Goal: Navigation & Orientation: Find specific page/section

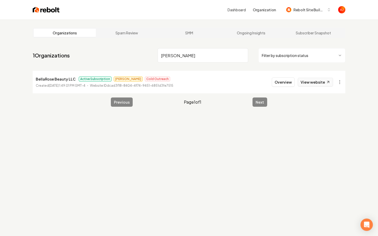
click at [306, 86] on link "View website" at bounding box center [314, 82] width 35 height 9
drag, startPoint x: 175, startPoint y: 55, endPoint x: 156, endPoint y: 55, distance: 18.8
click at [167, 55] on input "[PERSON_NAME]" at bounding box center [202, 55] width 90 height 14
type input "b"
click at [302, 82] on link "View website" at bounding box center [314, 82] width 35 height 9
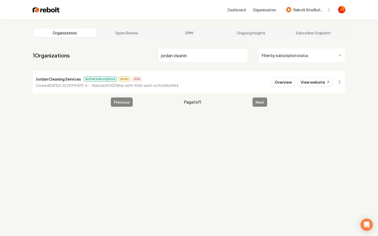
drag, startPoint x: 187, startPoint y: 57, endPoint x: 108, endPoint y: 55, distance: 78.4
click at [114, 57] on nav "1 Organizations jordan cleanin Filter by subscription status" at bounding box center [189, 57] width 312 height 23
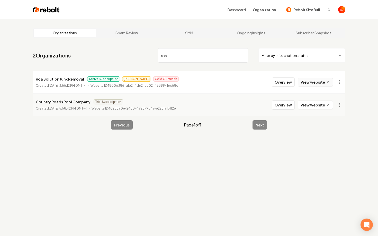
click at [307, 81] on link "View website" at bounding box center [314, 82] width 35 height 9
drag, startPoint x: 178, startPoint y: 51, endPoint x: 153, endPoint y: 51, distance: 24.7
click at [154, 51] on nav "2 Organizations roa Filter by subscription status" at bounding box center [189, 57] width 312 height 23
drag, startPoint x: 166, startPoint y: 54, endPoint x: 159, endPoint y: 54, distance: 6.9
click at [162, 54] on input "roa" at bounding box center [202, 55] width 90 height 14
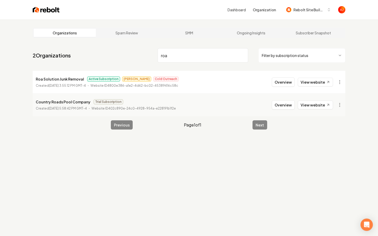
type input "r"
type input "e"
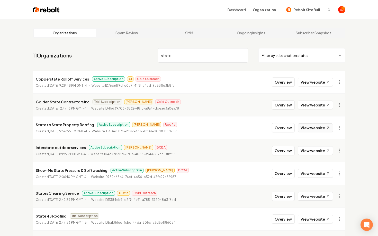
click at [314, 127] on link "View website" at bounding box center [314, 128] width 35 height 9
drag, startPoint x: 200, startPoint y: 58, endPoint x: 96, endPoint y: 55, distance: 104.6
click at [96, 55] on nav "11 Organizations state Filter by subscription status" at bounding box center [189, 57] width 312 height 23
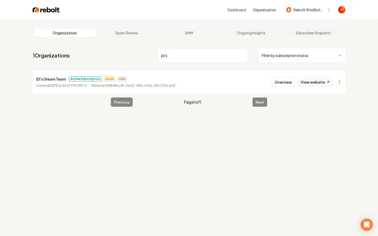
click at [304, 83] on link "View website" at bounding box center [314, 82] width 35 height 9
drag, startPoint x: 166, startPoint y: 58, endPoint x: 120, endPoint y: 57, distance: 46.3
click at [120, 57] on nav "1 Organizations jd's Filter by subscription status" at bounding box center [189, 57] width 312 height 23
type input "p"
type input "[PERSON_NAME]"
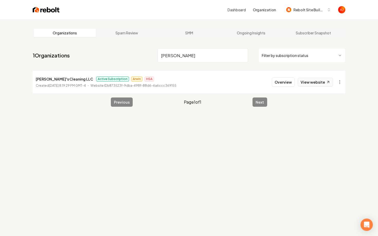
click at [309, 83] on link "View website" at bounding box center [314, 82] width 35 height 9
